Goal: Transaction & Acquisition: Book appointment/travel/reservation

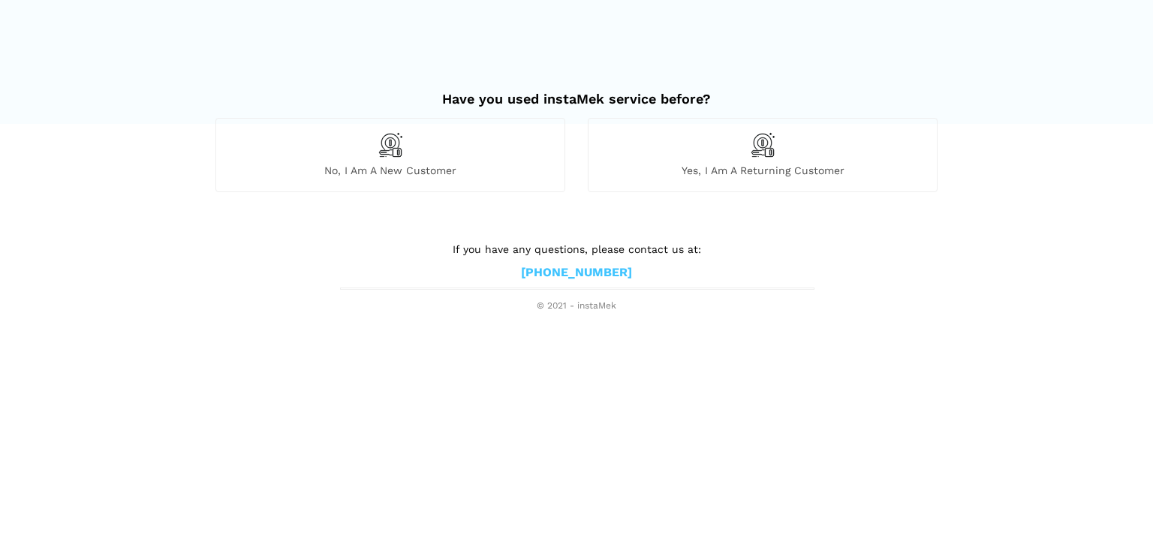
click at [391, 152] on img at bounding box center [391, 145] width 26 height 26
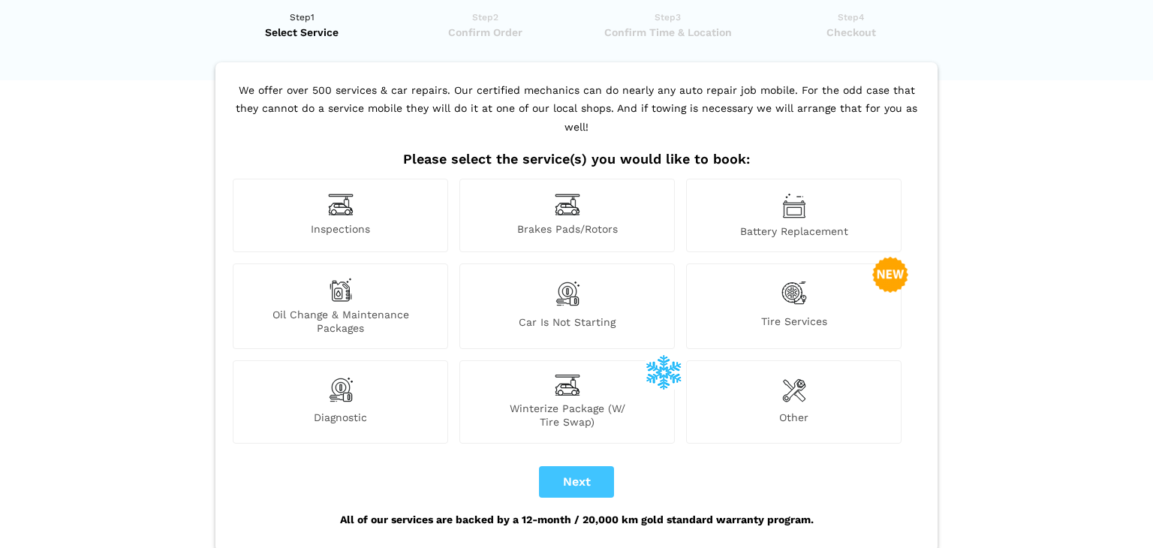
scroll to position [43, 0]
click at [363, 185] on div "Inspections" at bounding box center [340, 216] width 215 height 74
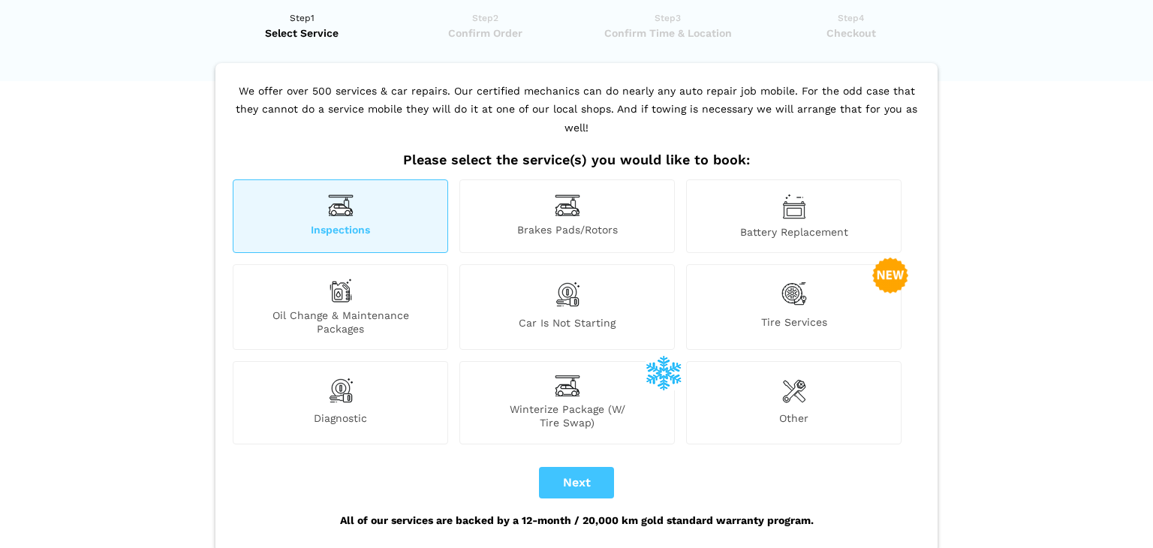
click at [391, 411] on span "Diagnostic" at bounding box center [340, 420] width 214 height 18
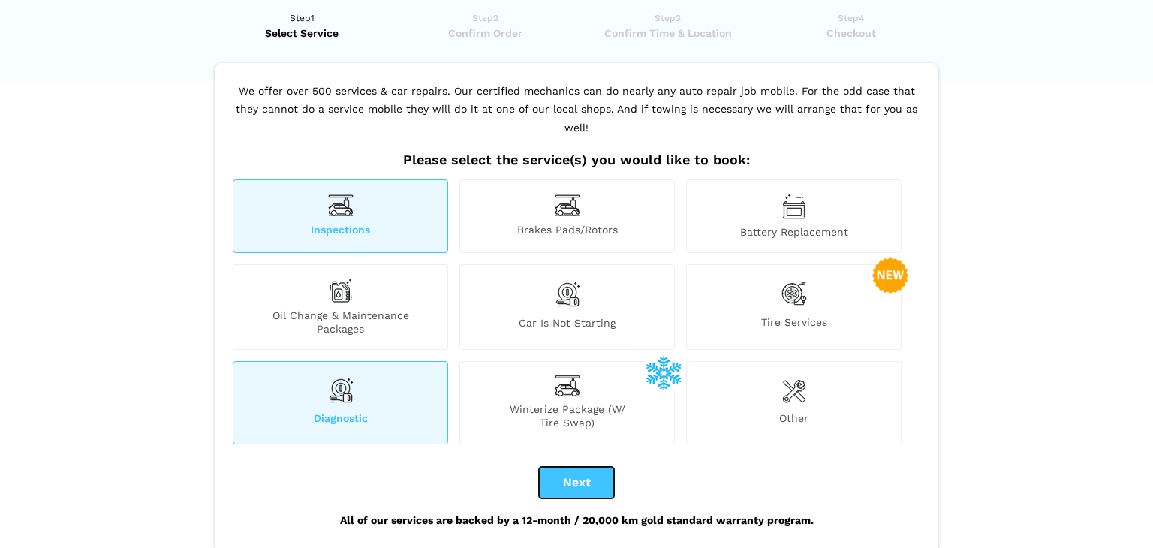
click at [559, 467] on button "Next" at bounding box center [576, 483] width 75 height 32
checkbox input "true"
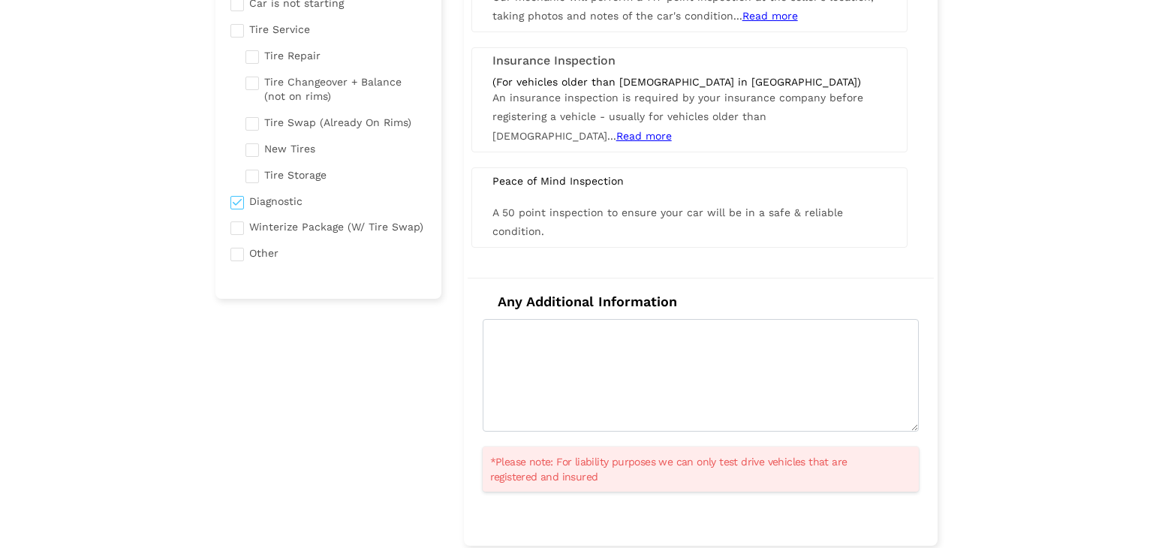
scroll to position [293, 0]
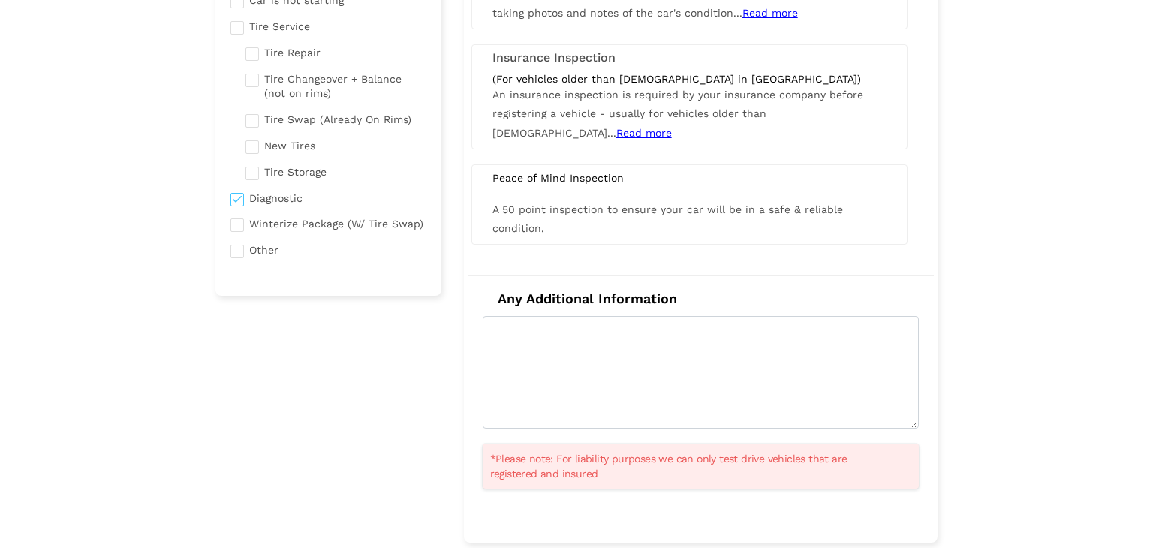
click at [752, 218] on div "A 50 point inspection to ensure your car will be in a safe & reliable condition." at bounding box center [689, 219] width 417 height 38
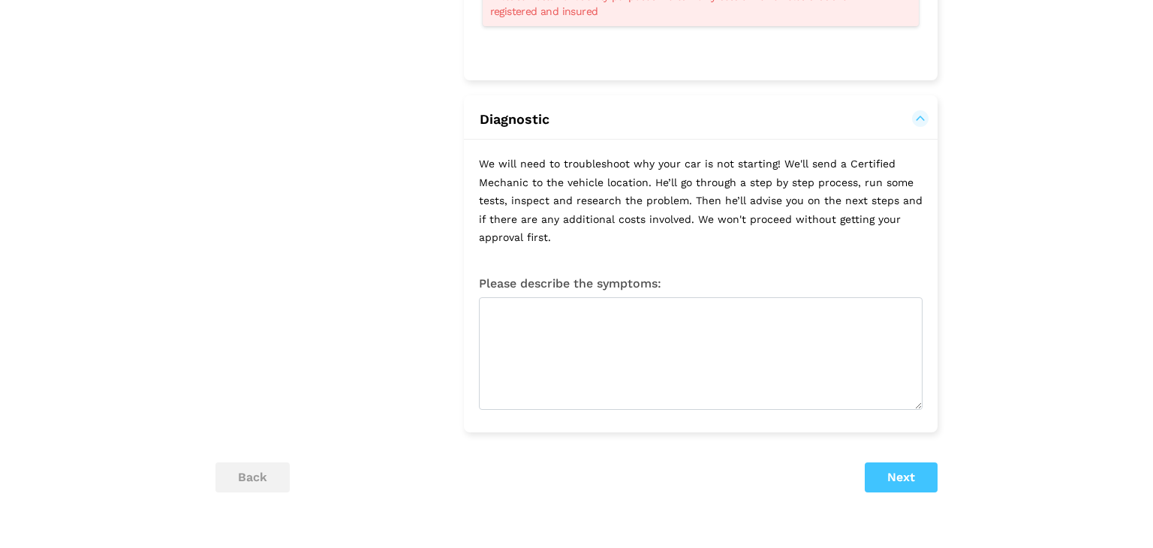
scroll to position [760, 0]
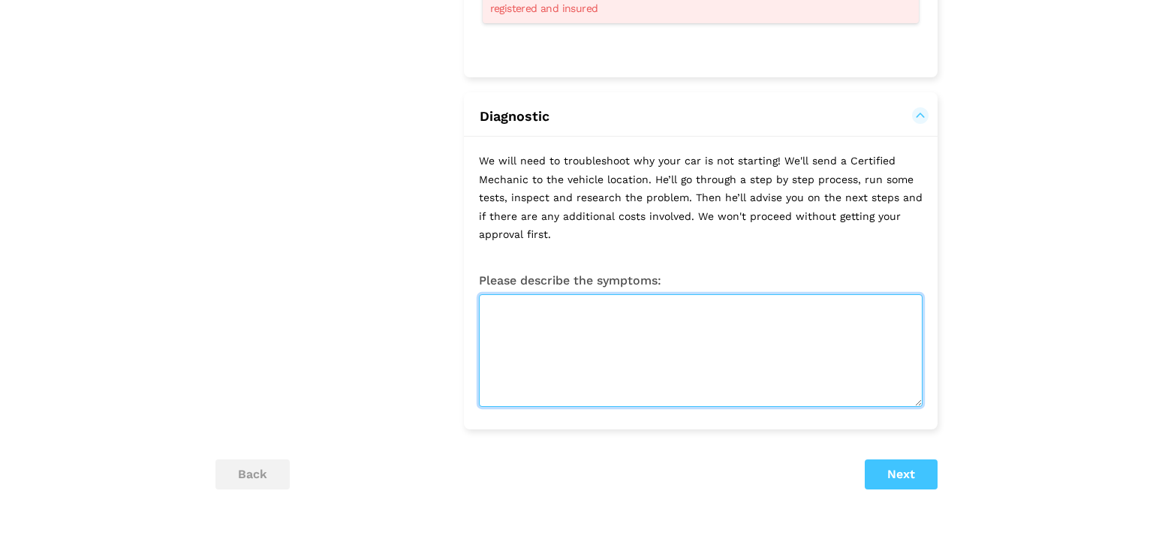
click at [656, 318] on textarea at bounding box center [701, 350] width 444 height 113
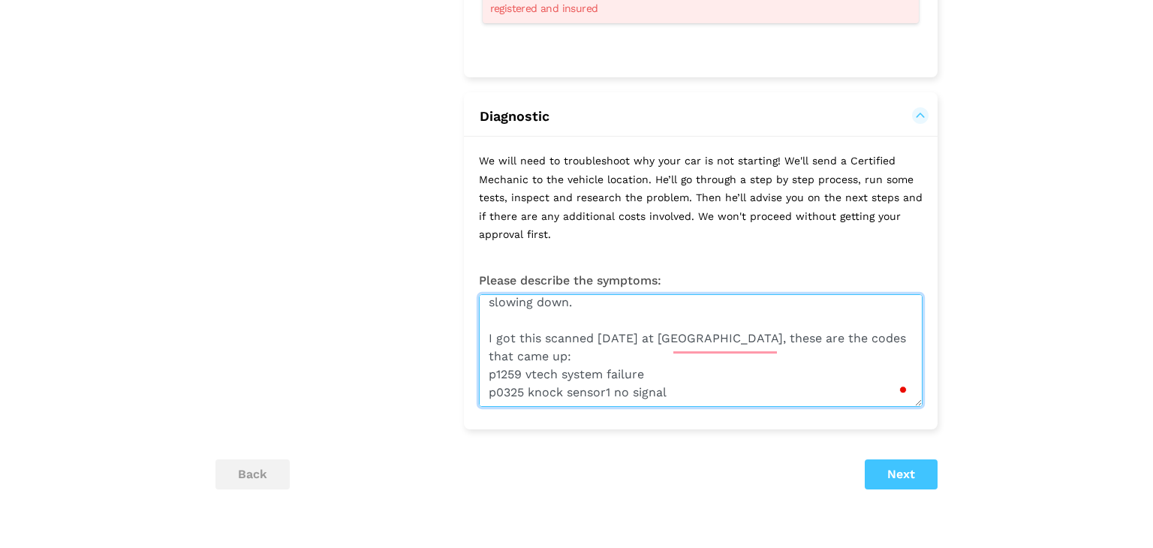
scroll to position [89, 0]
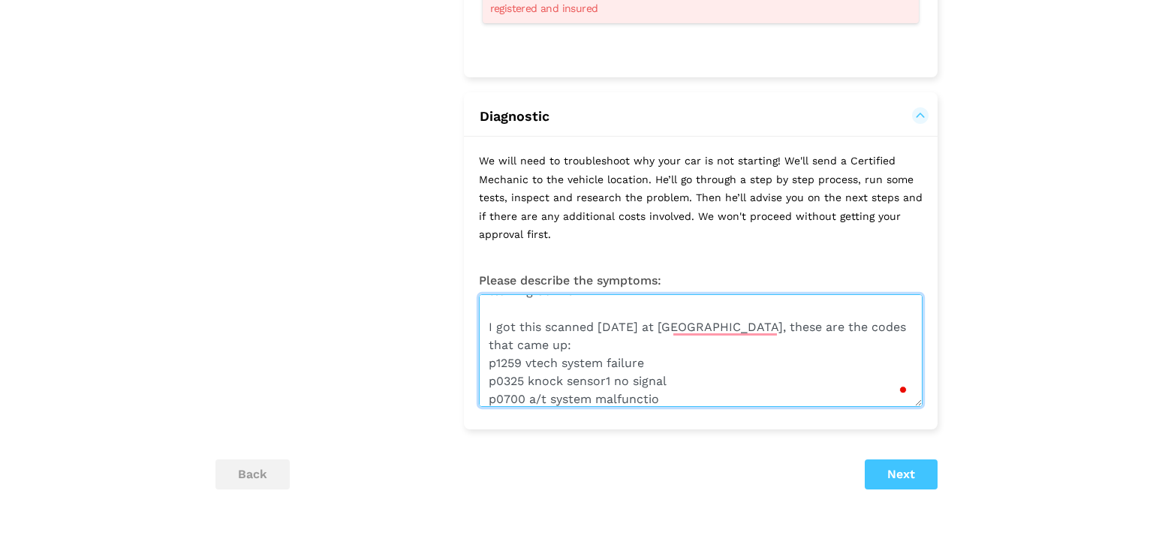
type textarea "2003 honda cr-v automatic Trouble accelerating, especially uphill and on the hi…"
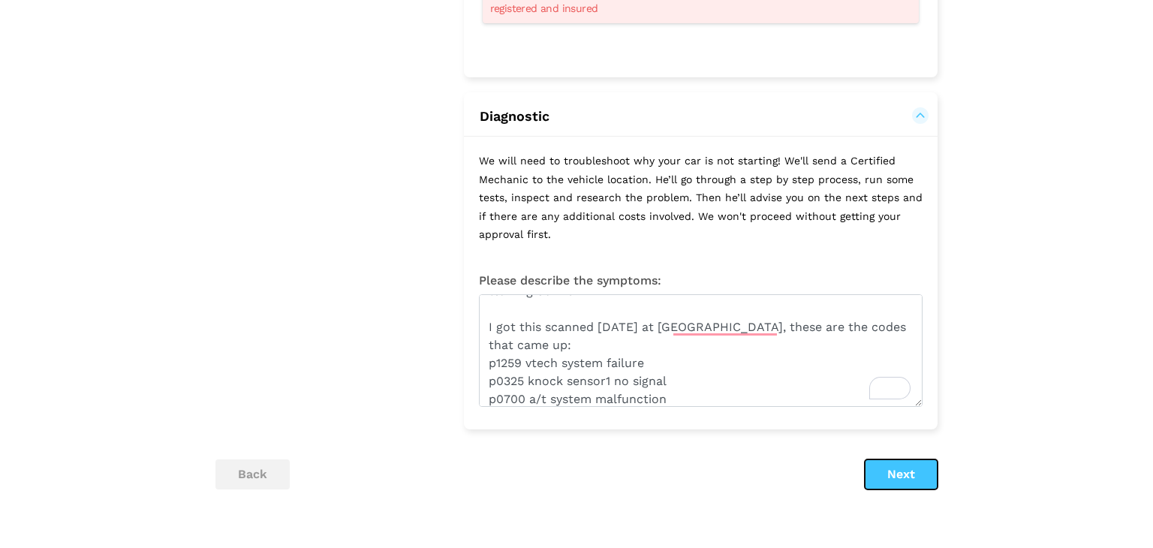
click at [914, 471] on button "Next" at bounding box center [901, 474] width 73 height 30
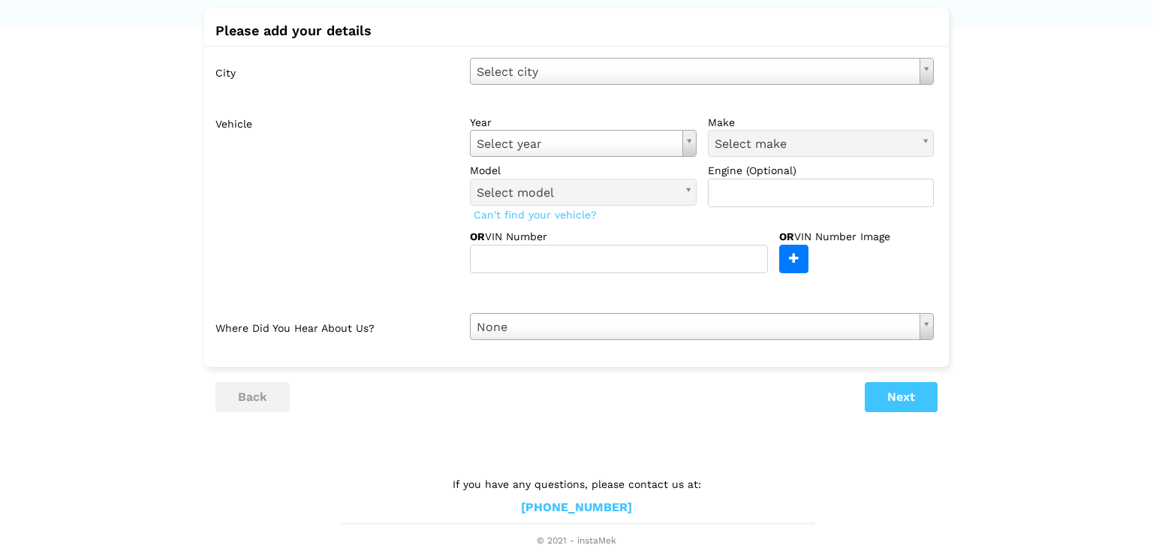
scroll to position [0, 0]
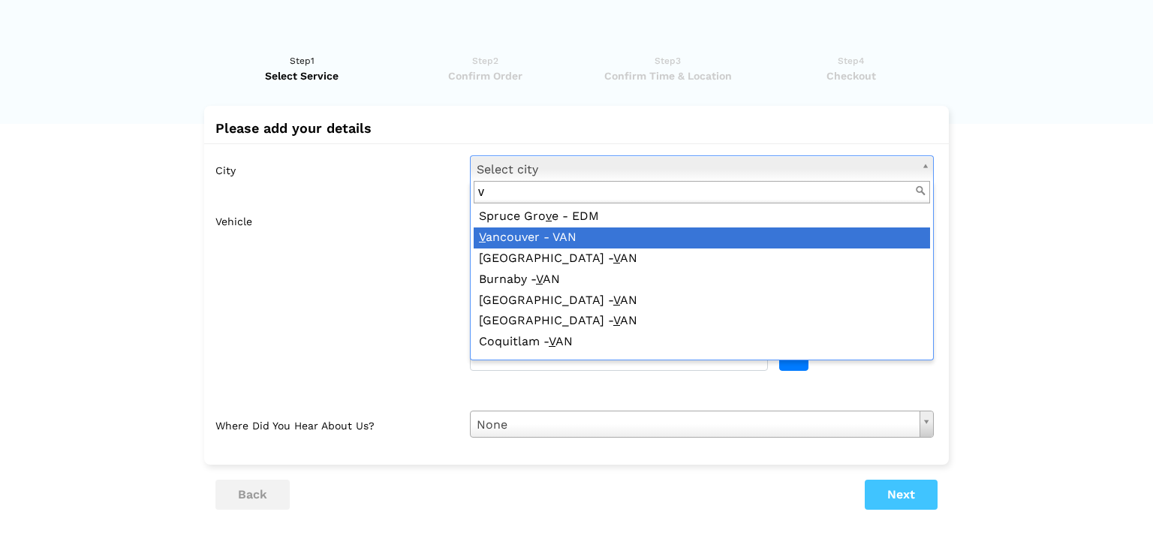
type input "v"
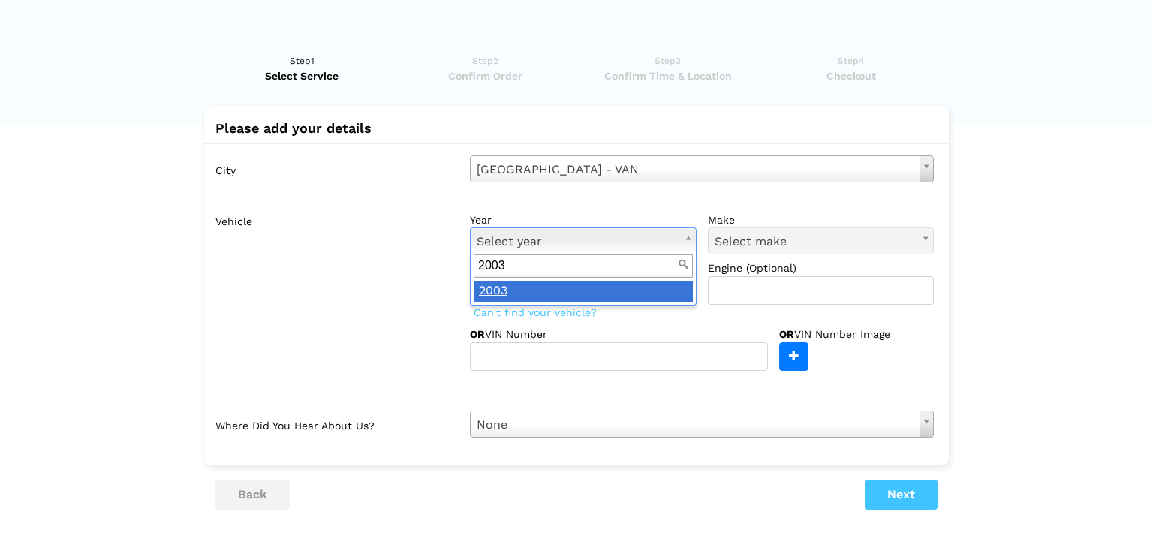
type input "2003"
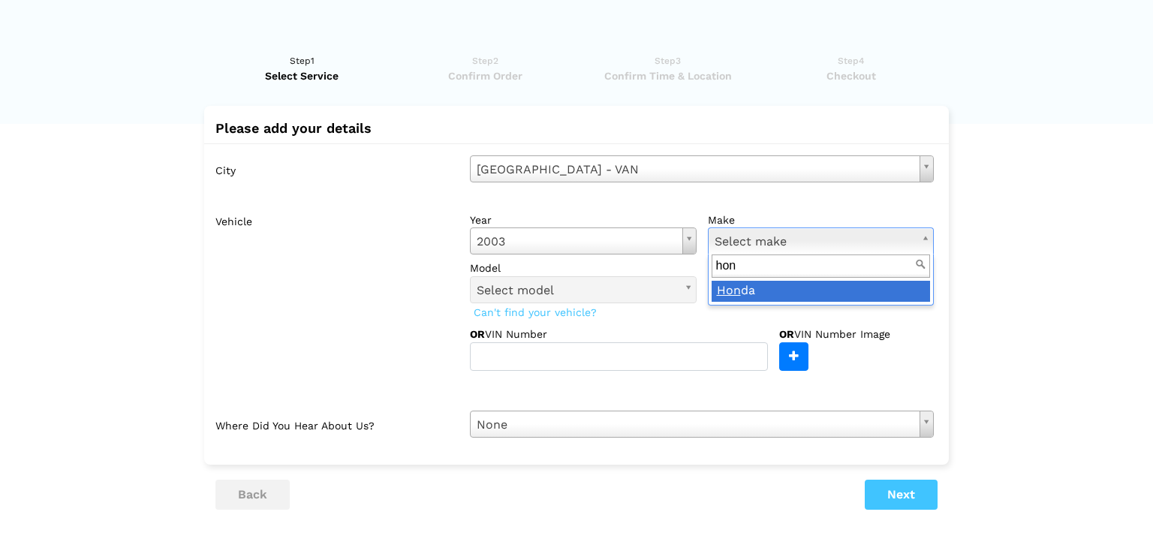
type input "hon"
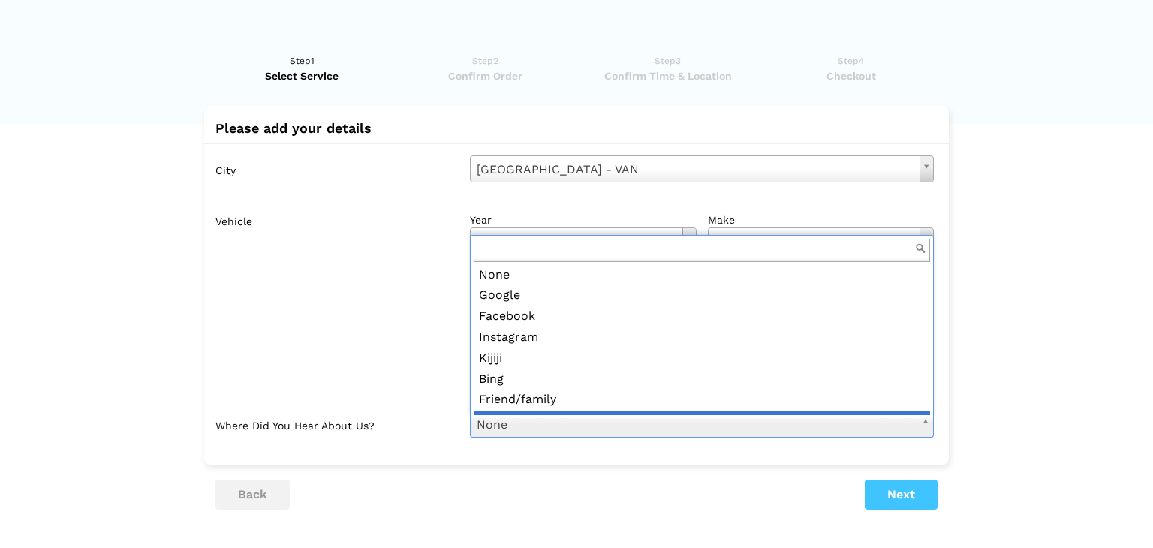
scroll to position [17, 0]
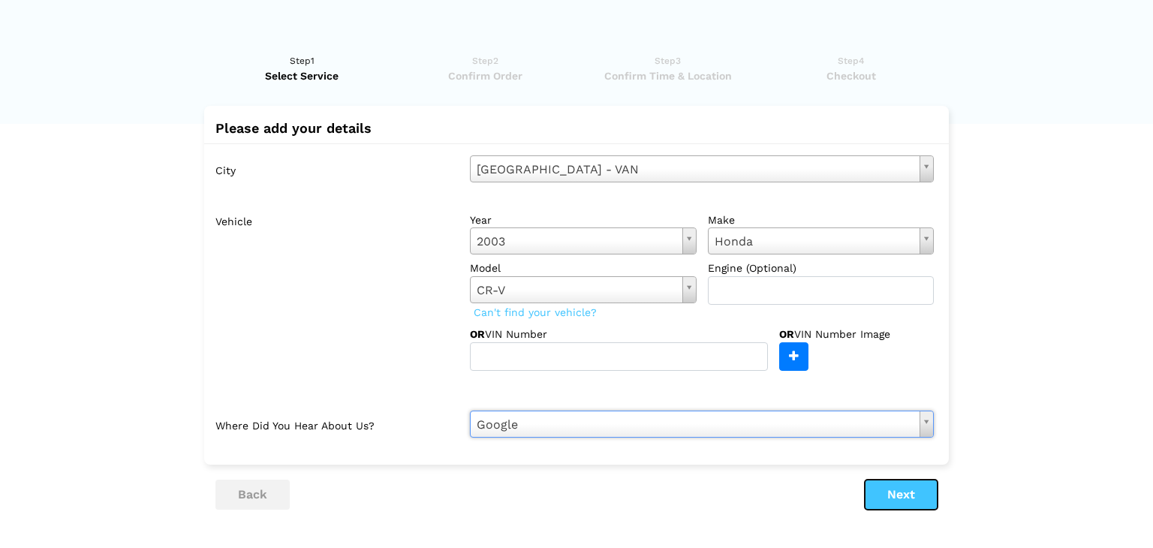
click at [890, 496] on button "Next" at bounding box center [901, 495] width 73 height 30
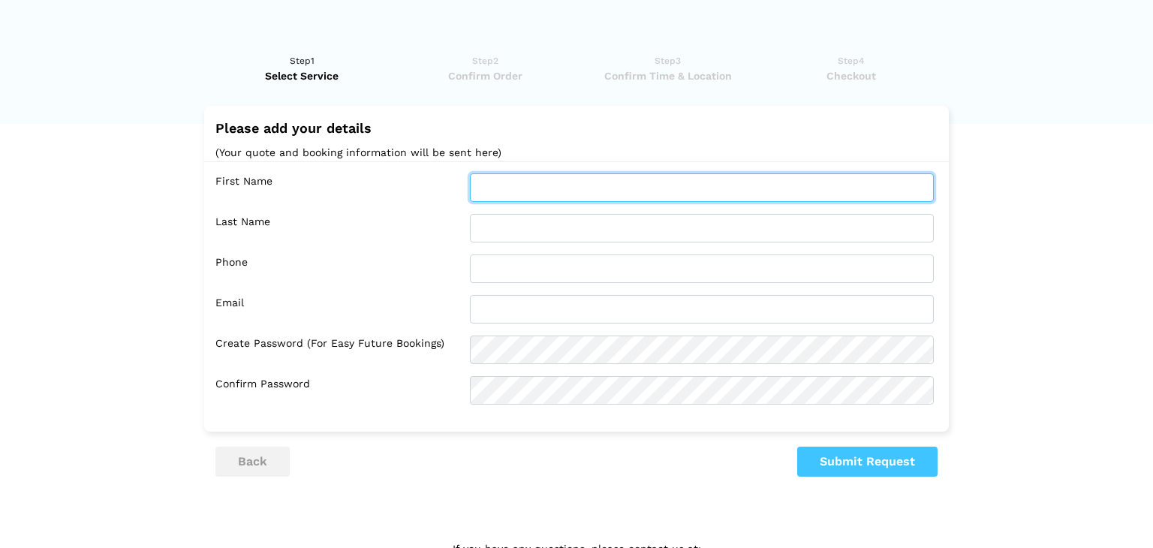
click at [722, 186] on input "text" at bounding box center [702, 187] width 464 height 29
type input "[PERSON_NAME]"
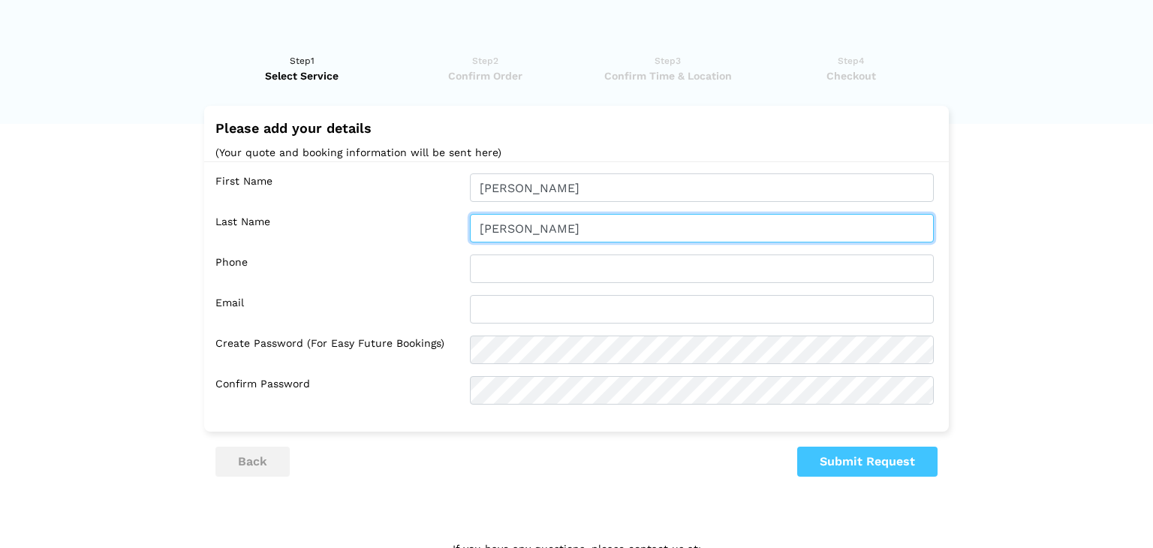
type input "[PERSON_NAME]"
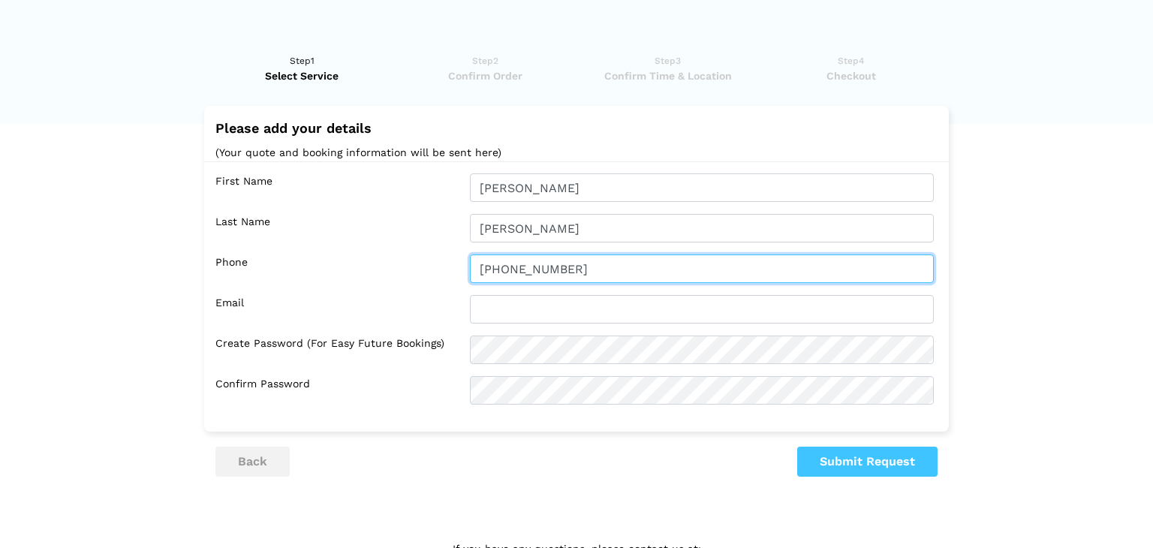
type input "[PHONE_NUMBER]"
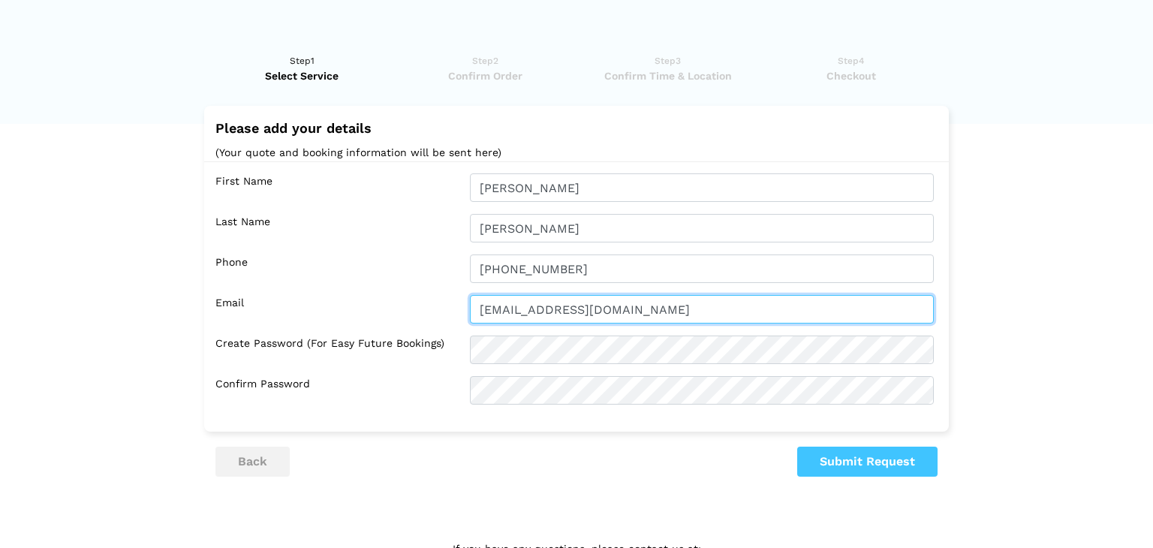
type input "[EMAIL_ADDRESS][DOMAIN_NAME]"
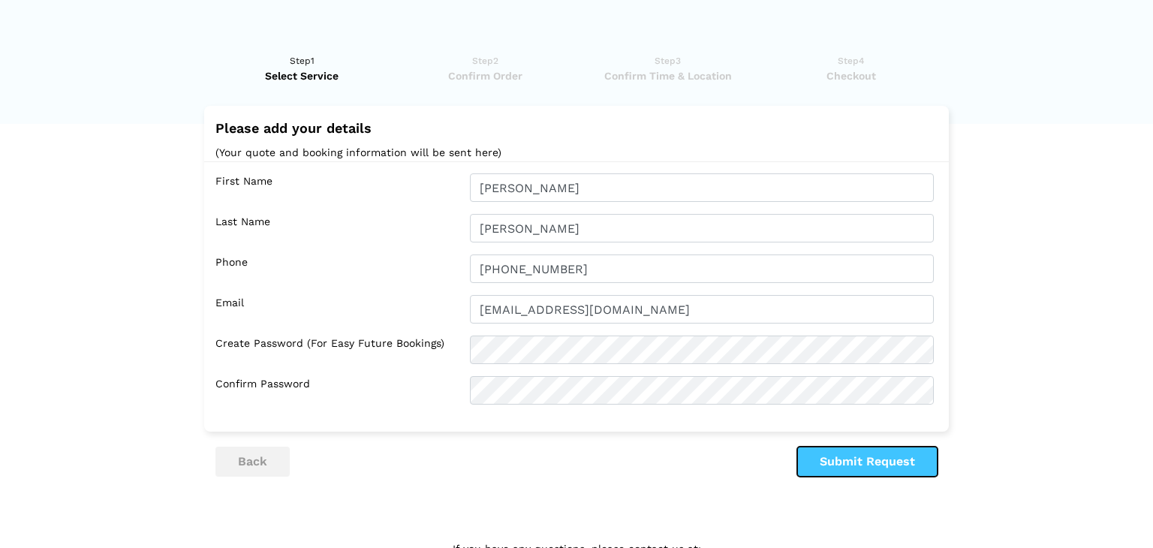
click at [857, 456] on button "Submit Request" at bounding box center [867, 462] width 140 height 30
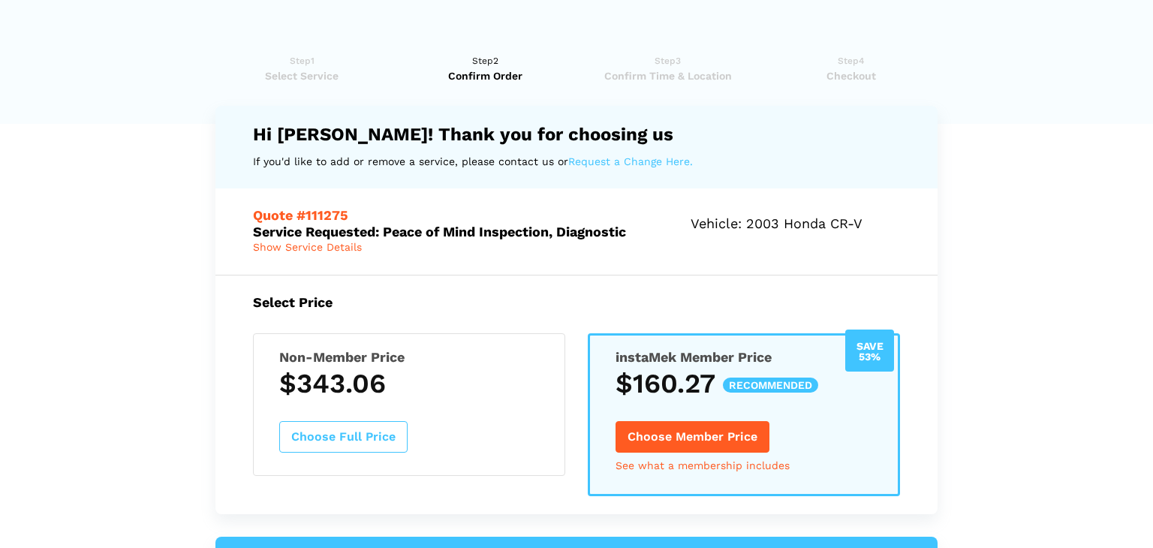
click at [292, 253] on span "Show Service Details" at bounding box center [307, 247] width 109 height 12
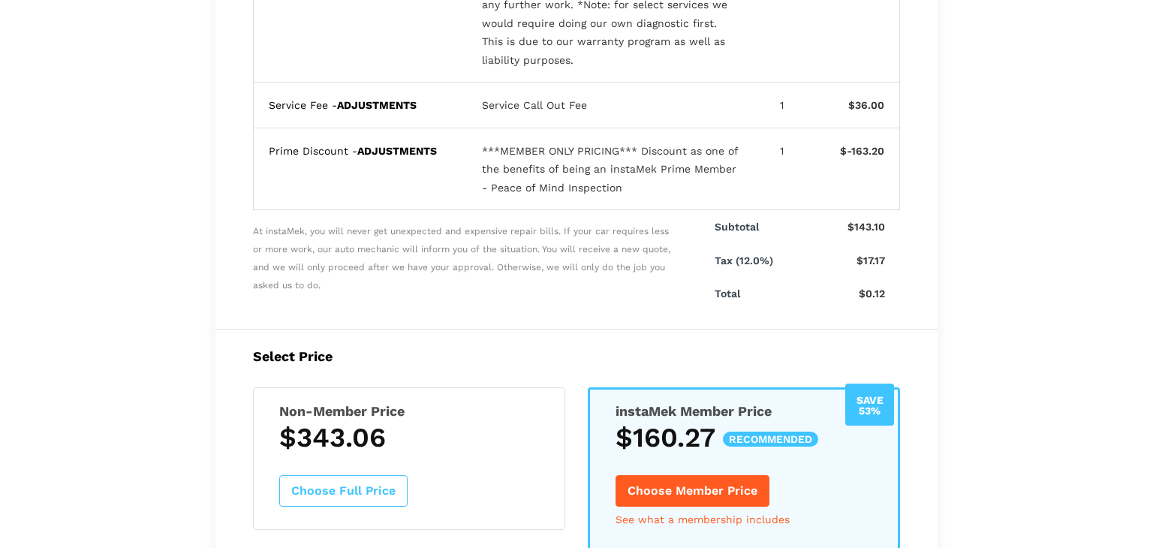
scroll to position [471, 0]
click at [716, 489] on button "Choose Member Price" at bounding box center [693, 492] width 154 height 32
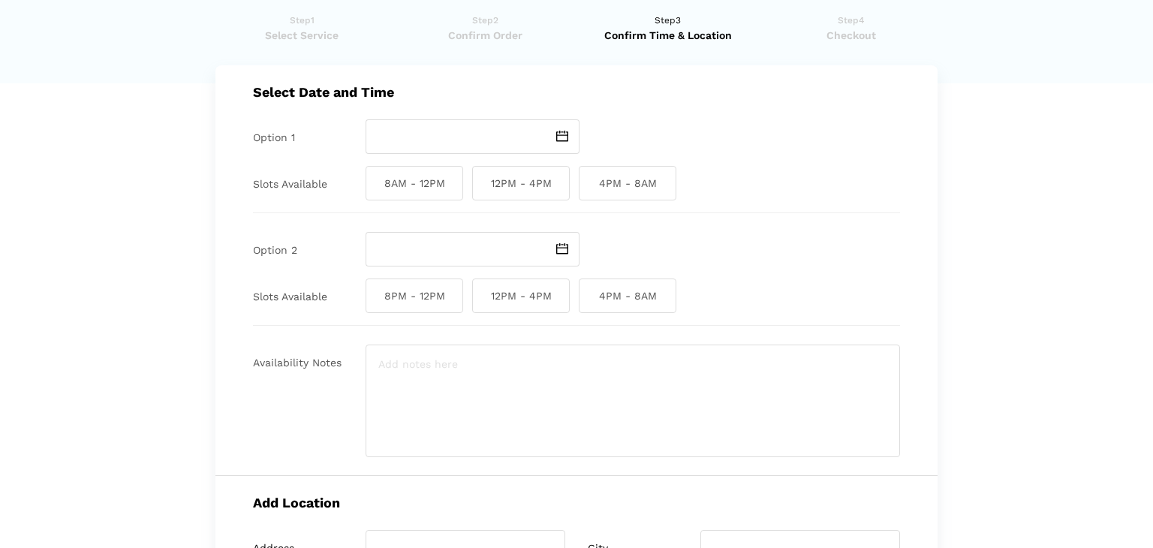
scroll to position [0, 0]
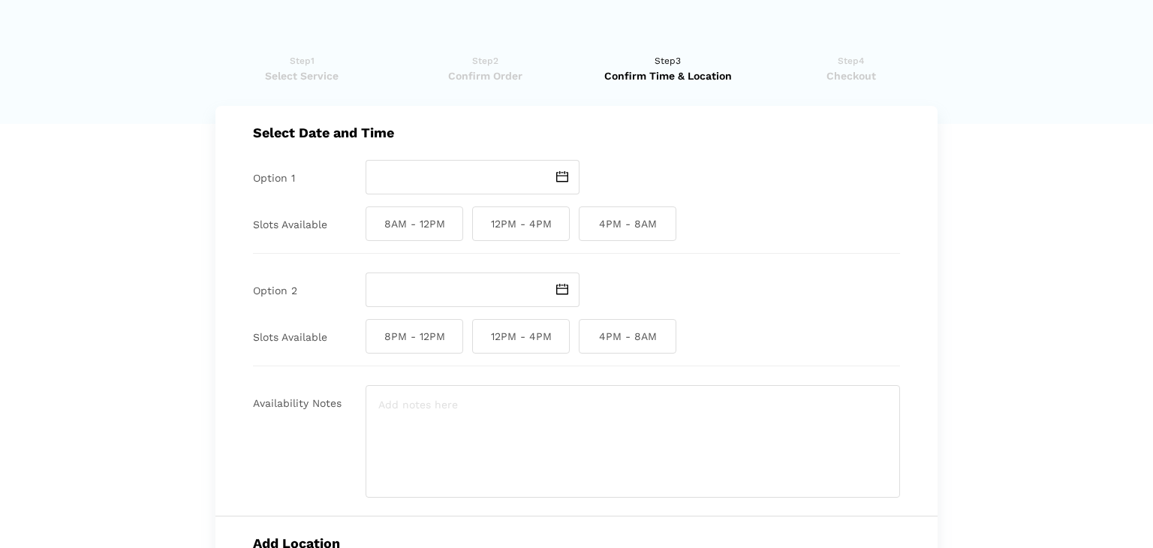
click at [565, 176] on img at bounding box center [562, 176] width 12 height 11
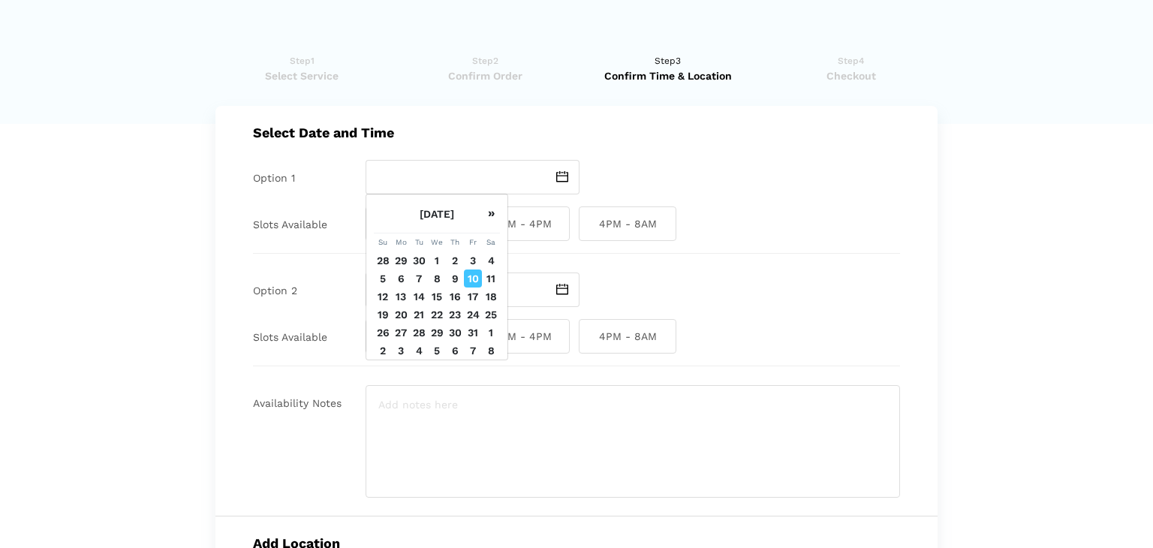
click at [474, 275] on td "10" at bounding box center [473, 279] width 18 height 18
type input "[DATE]"
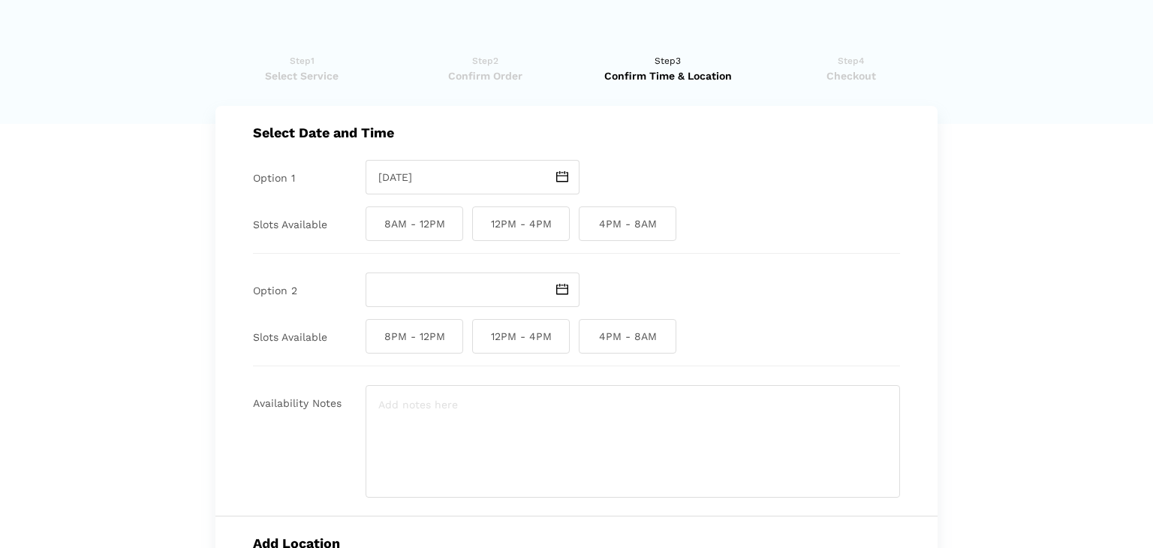
click at [632, 229] on span "4PM - 8AM" at bounding box center [628, 223] width 98 height 35
click at [589, 229] on input "4PM - 8AM" at bounding box center [584, 223] width 10 height 35
checkbox input "true"
click at [562, 288] on img at bounding box center [562, 289] width 12 height 11
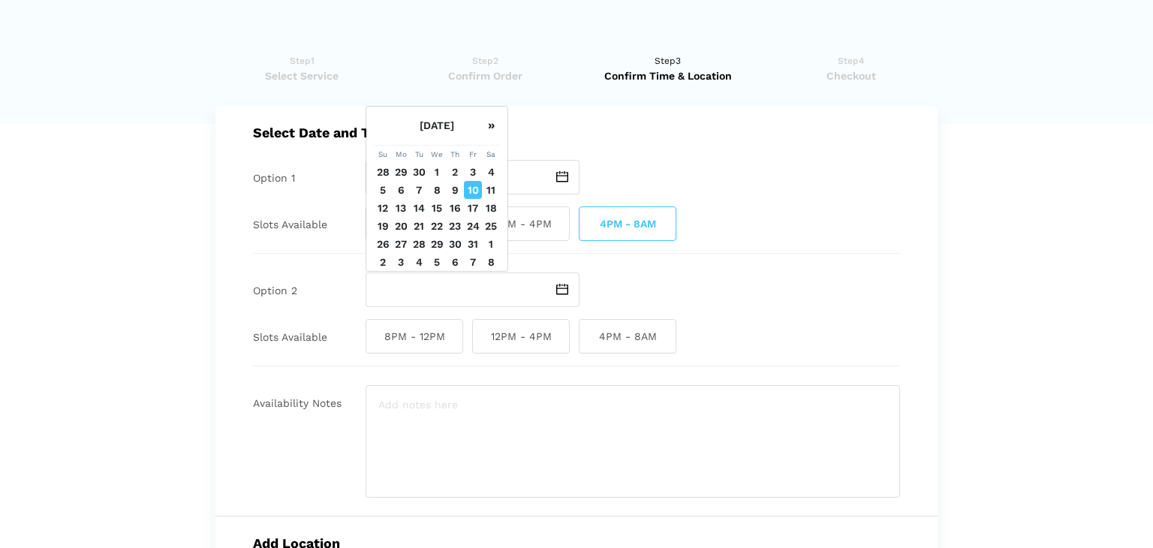
click at [491, 189] on td "11" at bounding box center [491, 190] width 18 height 18
type input "[DATE]"
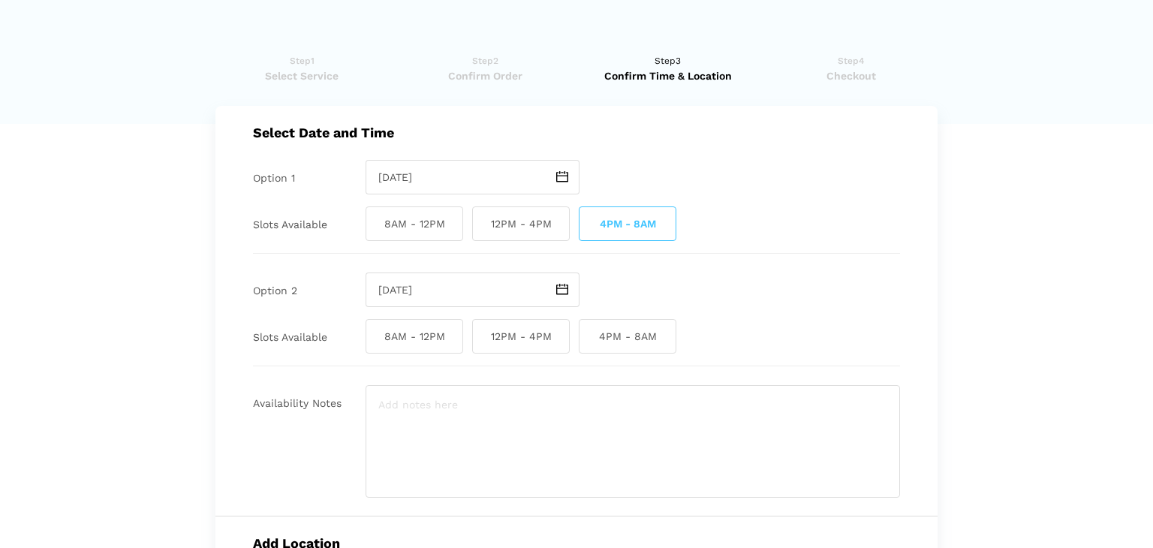
click at [426, 333] on span "8AM - 12PM" at bounding box center [415, 336] width 98 height 35
click at [375, 333] on input "8AM - 12PM" at bounding box center [371, 336] width 10 height 35
checkbox input "true"
click at [483, 336] on span "12PM - 4PM" at bounding box center [521, 336] width 98 height 35
click at [482, 336] on input "12PM - 4PM" at bounding box center [477, 336] width 10 height 35
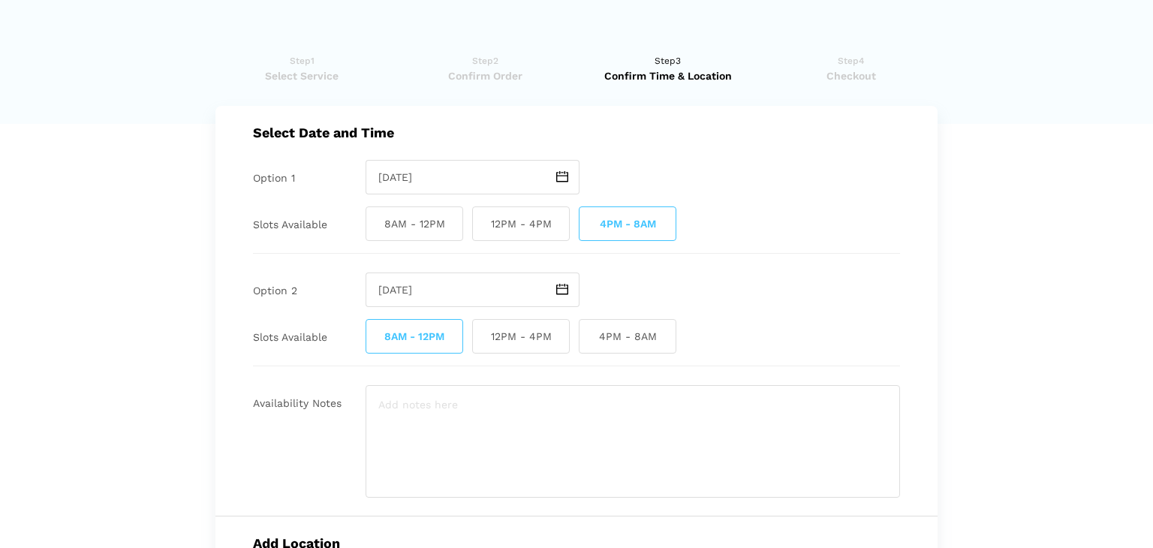
checkbox input "true"
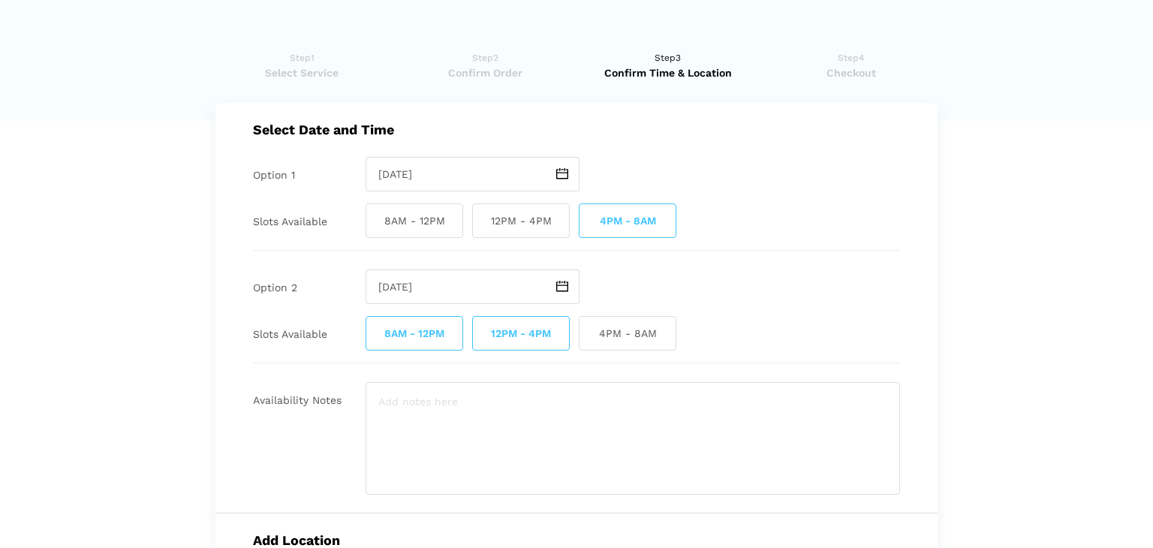
click at [636, 333] on span "4PM - 8AM" at bounding box center [628, 333] width 98 height 35
click at [589, 333] on input "4PM - 8AM" at bounding box center [584, 333] width 10 height 35
checkbox input "true"
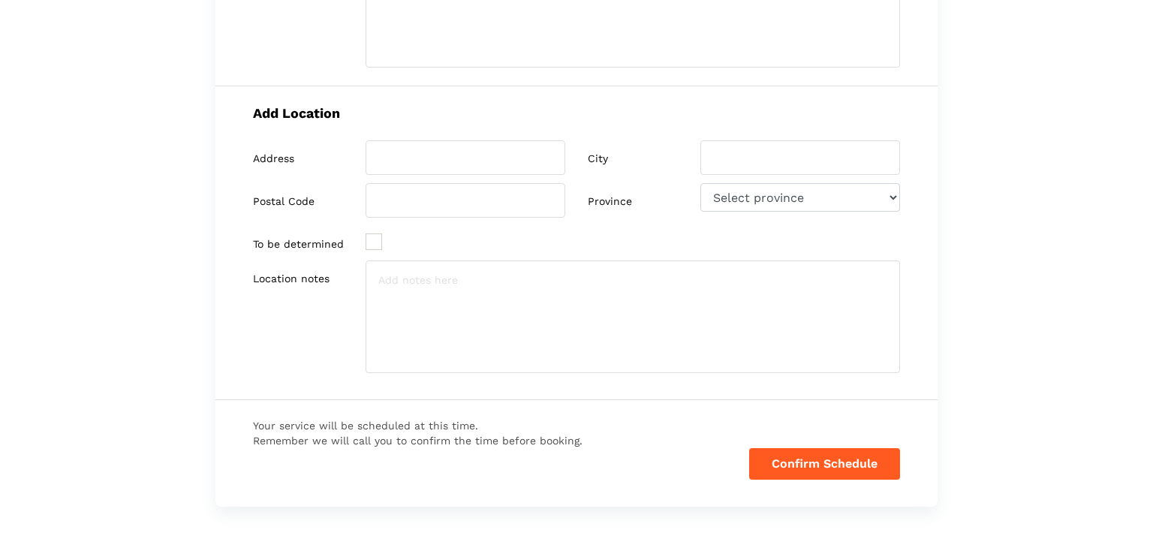
scroll to position [432, 0]
click at [392, 146] on input "search" at bounding box center [466, 155] width 200 height 35
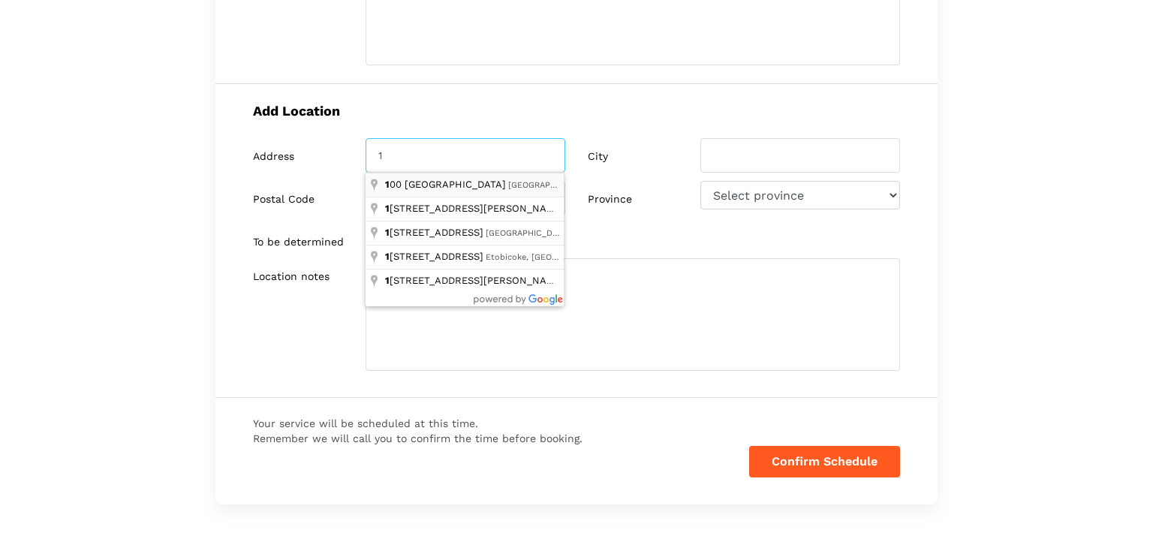
type input "[STREET_ADDRESS]"
select select "BC"
click at [747, 164] on input "search" at bounding box center [800, 155] width 200 height 35
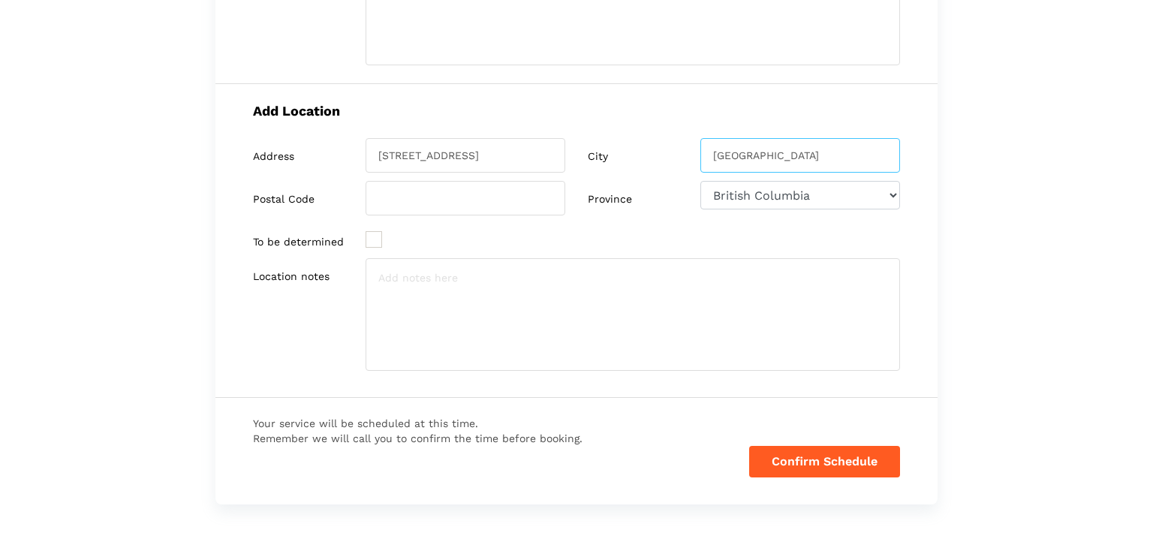
type input "[GEOGRAPHIC_DATA]"
click at [415, 202] on input "search" at bounding box center [466, 198] width 200 height 35
type input "V5W2A6"
click at [778, 460] on button "Confirm Schedule" at bounding box center [824, 462] width 151 height 32
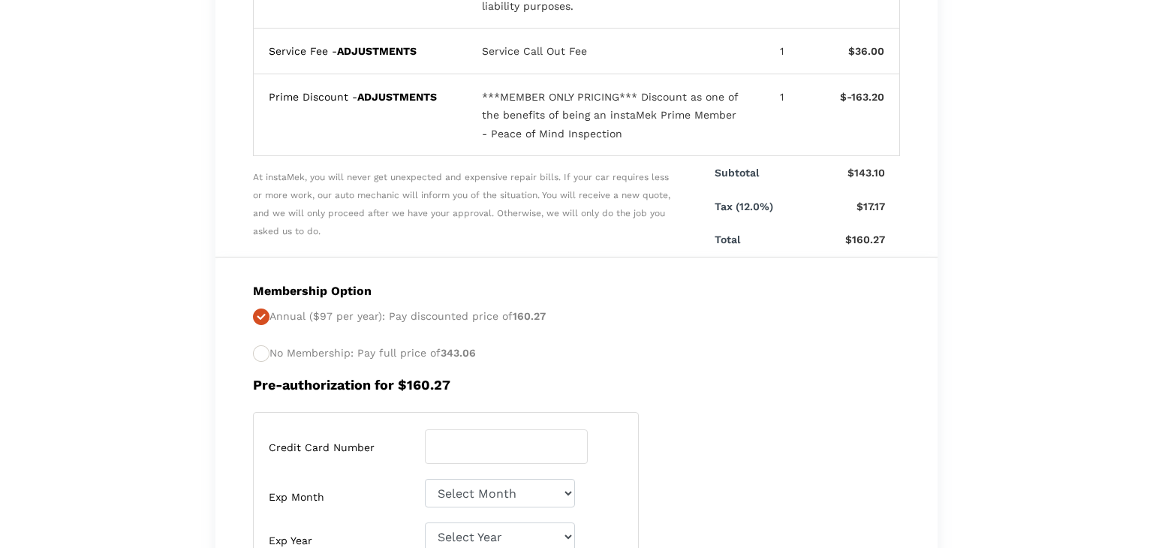
click at [778, 460] on div "Credit Card Number Exp Month Select Month [DATE]-[DATE]-[DATE]-[DATE]-May" at bounding box center [577, 515] width 670 height 206
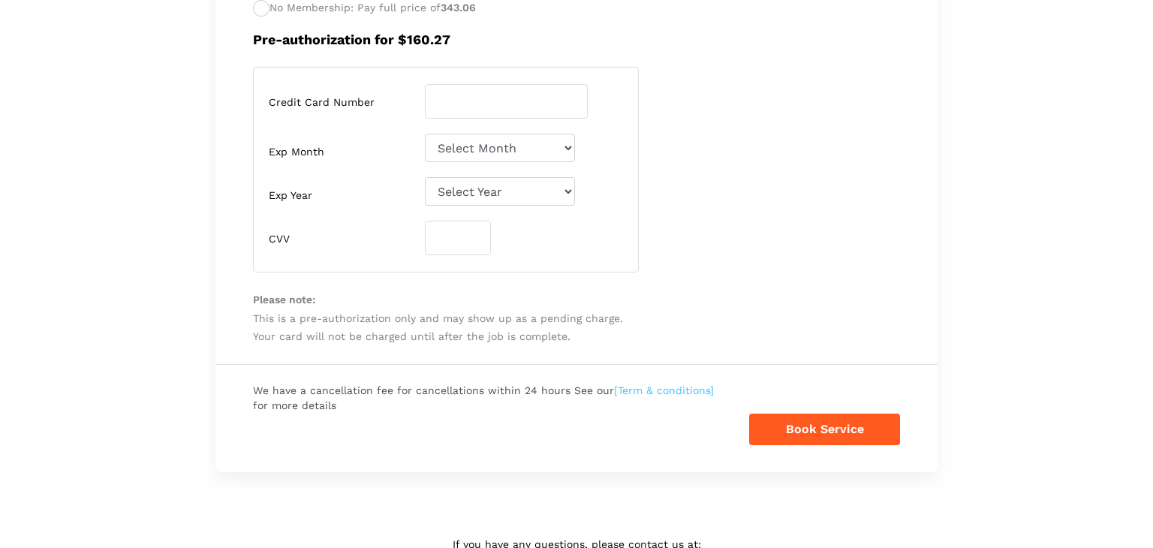
scroll to position [836, 0]
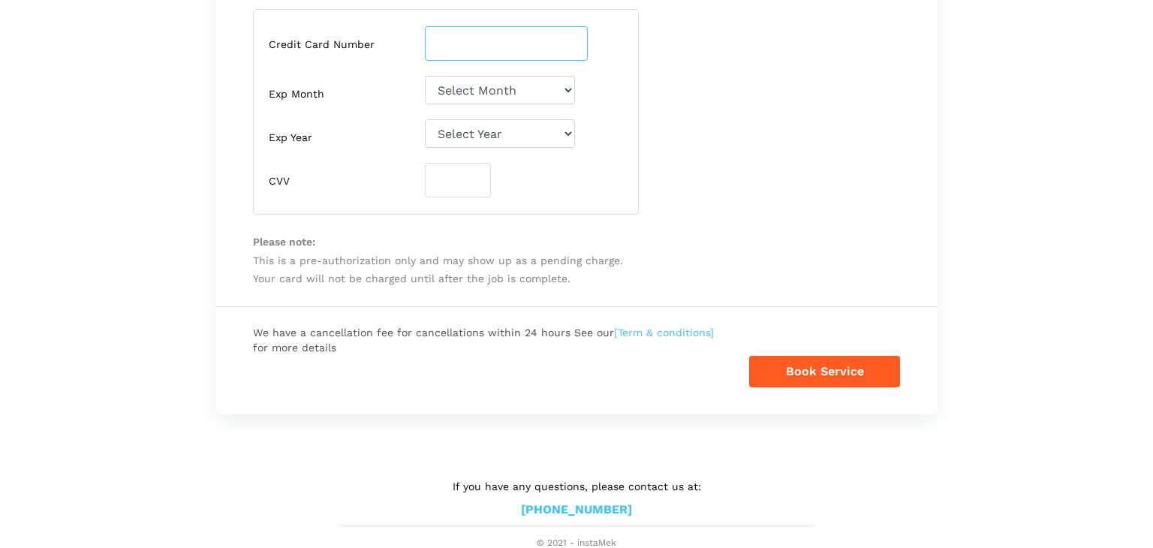
click at [454, 31] on input "number" at bounding box center [506, 43] width 163 height 35
type input "[CREDIT_CARD_NUMBER]"
select select "10"
select select "2029"
type input "2280"
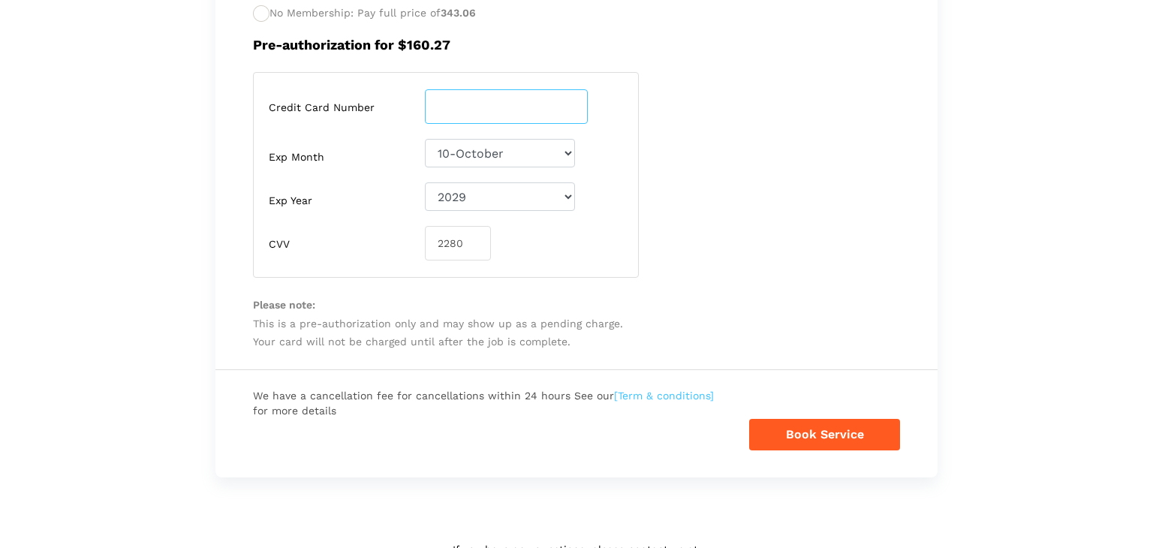
scroll to position [773, 0]
click at [565, 106] on input "[CREDIT_CARD_NUMBER]" at bounding box center [506, 106] width 163 height 35
click at [710, 59] on div "Membership Option Annual ($97 per year): Pay discounted price of 160.27 No Memb…" at bounding box center [576, 143] width 722 height 453
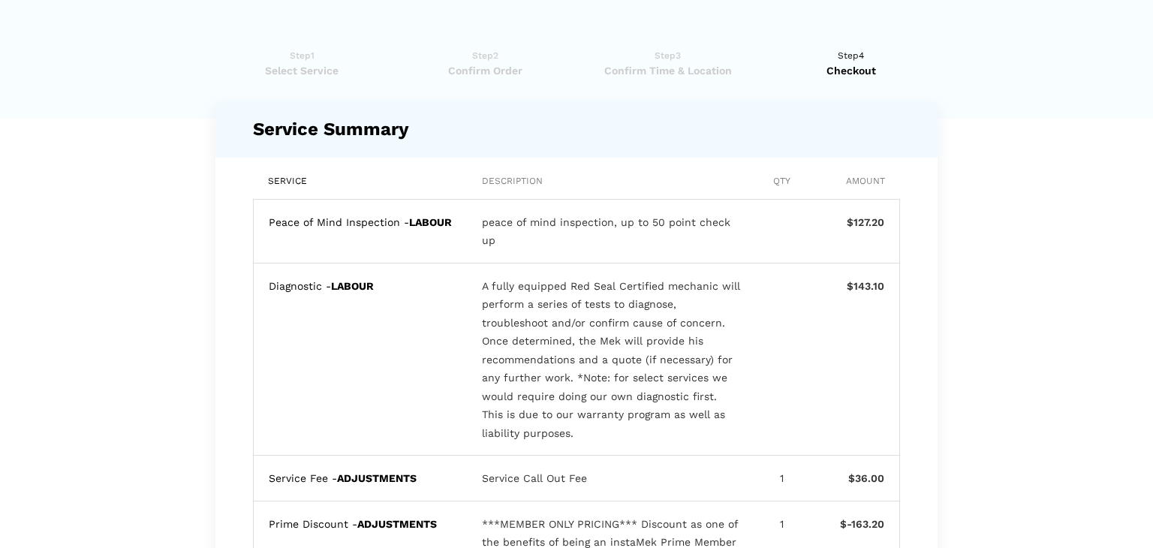
scroll to position [0, 0]
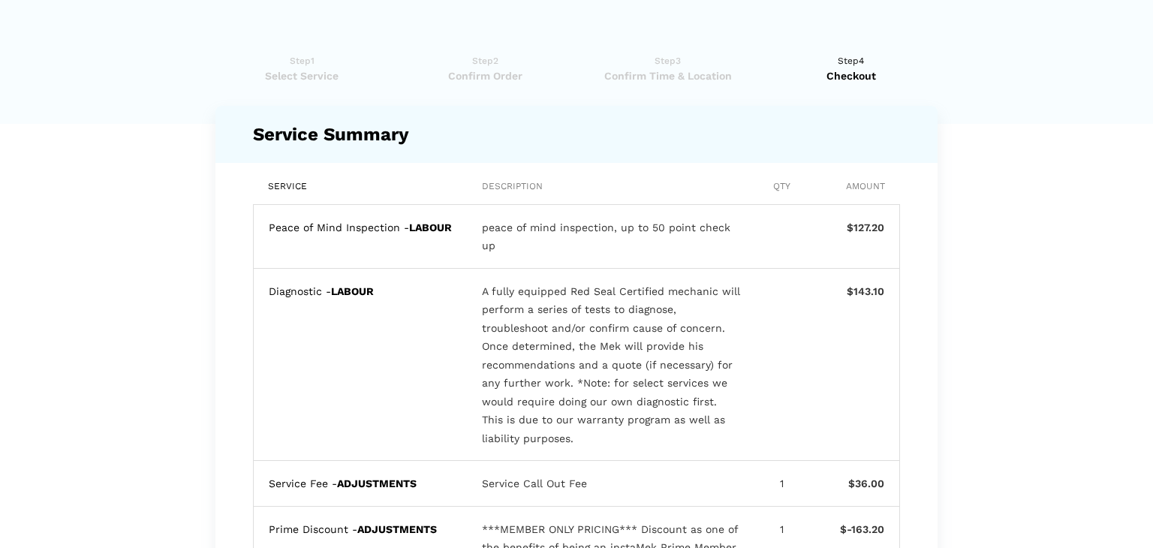
click at [799, 176] on div "Service Description Qty Amount Peace of Mind Inspection - LABOUR peace of mind …" at bounding box center [576, 426] width 722 height 527
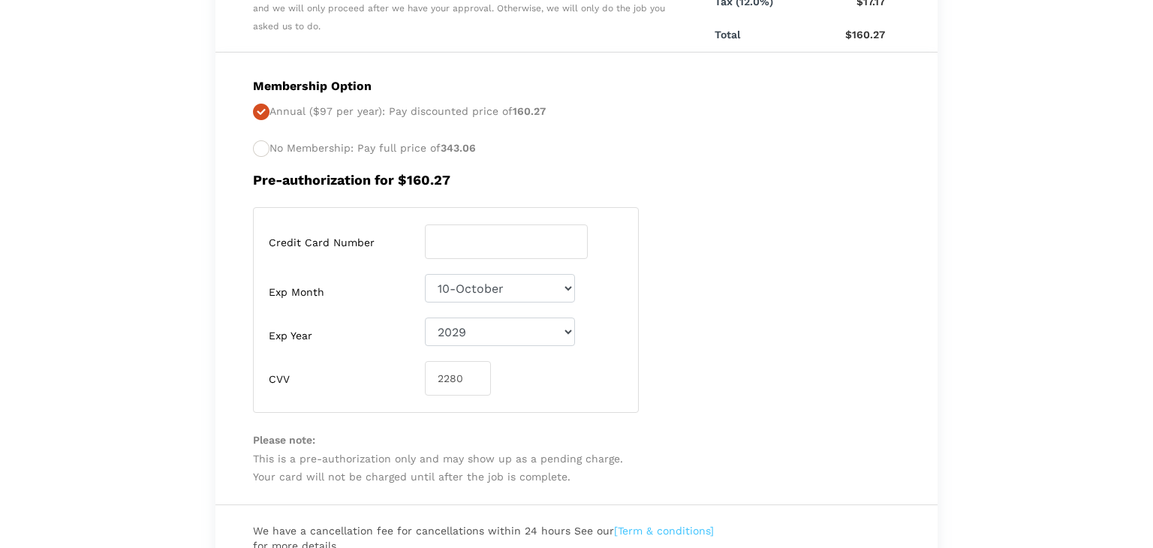
scroll to position [628, 0]
